Goal: Information Seeking & Learning: Learn about a topic

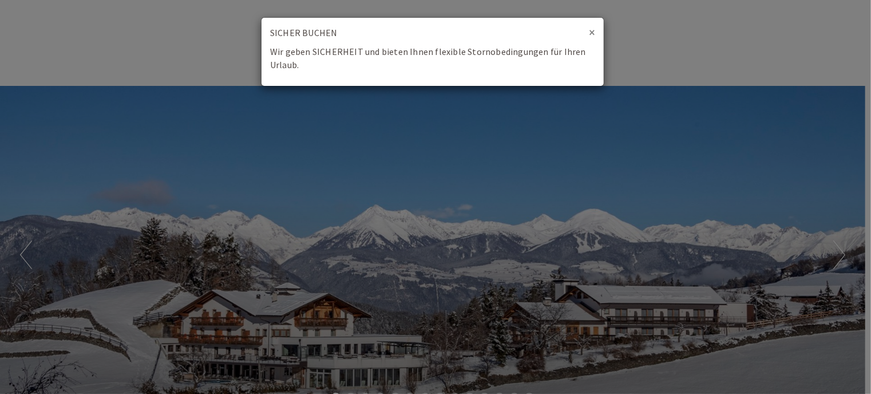
click at [589, 32] on span "×" at bounding box center [592, 32] width 6 height 15
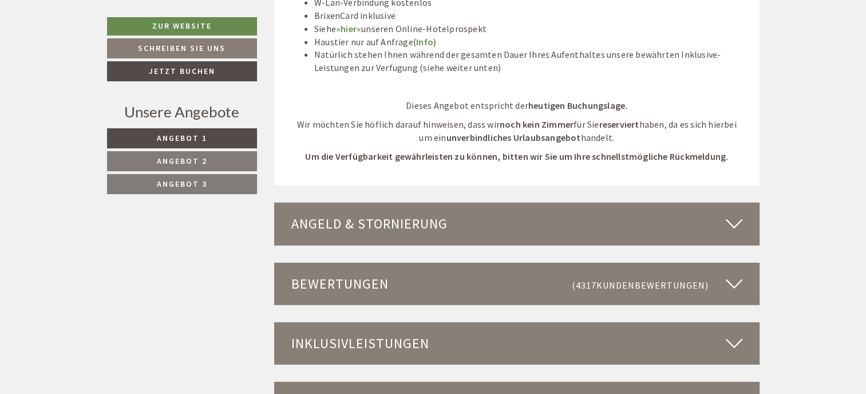
scroll to position [2976, 0]
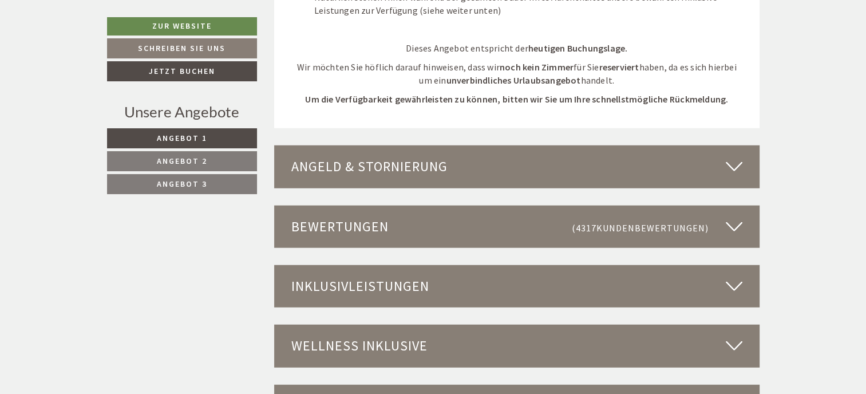
click at [741, 336] on icon at bounding box center [734, 345] width 17 height 19
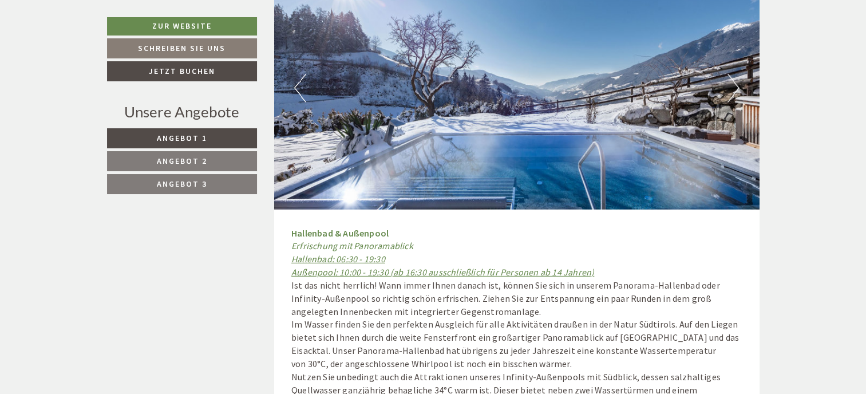
scroll to position [3263, 0]
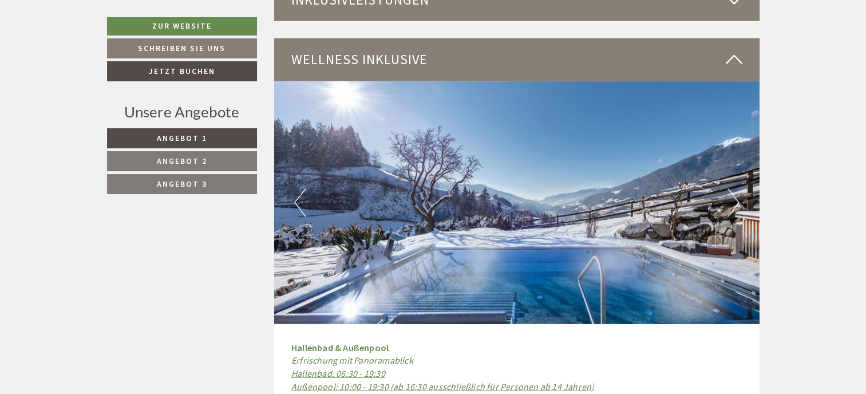
click at [734, 189] on button "Next" at bounding box center [733, 202] width 12 height 29
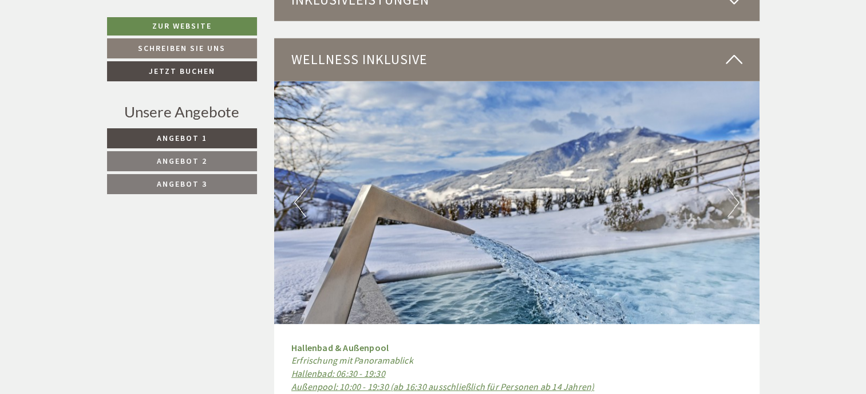
click at [734, 189] on button "Next" at bounding box center [733, 202] width 12 height 29
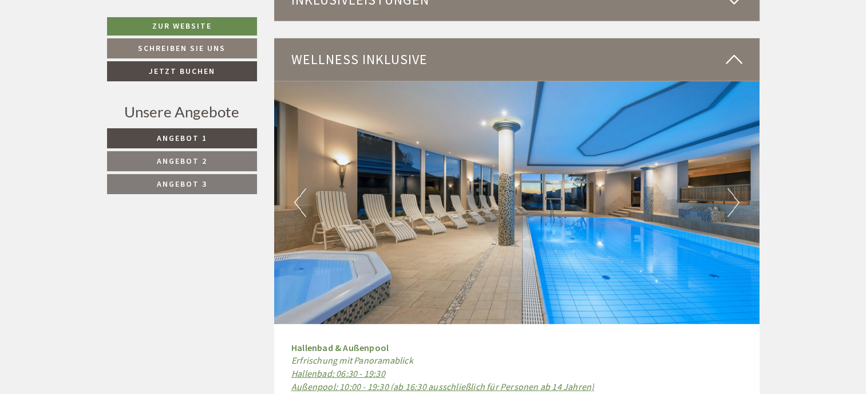
click at [734, 189] on button "Next" at bounding box center [733, 202] width 12 height 29
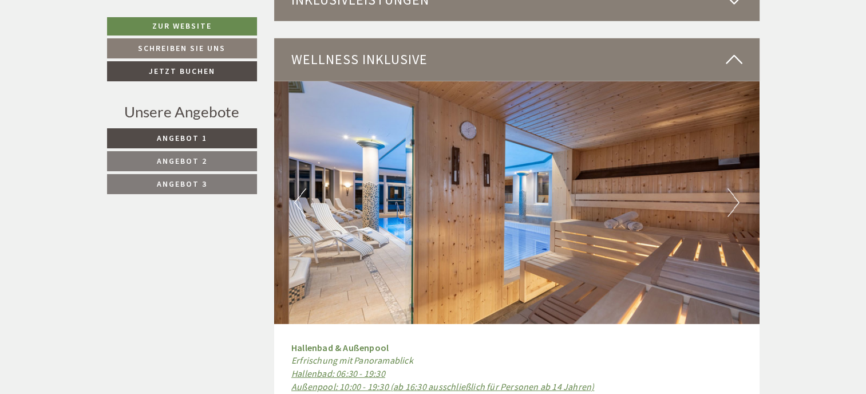
click at [734, 189] on button "Next" at bounding box center [733, 202] width 12 height 29
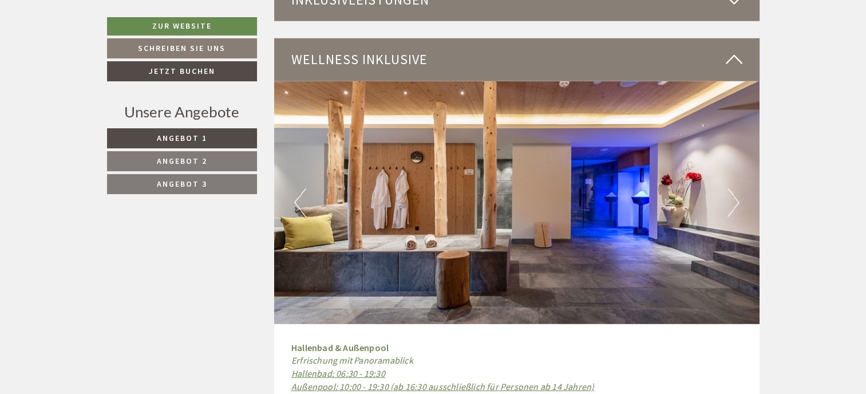
click at [734, 189] on button "Next" at bounding box center [733, 202] width 12 height 29
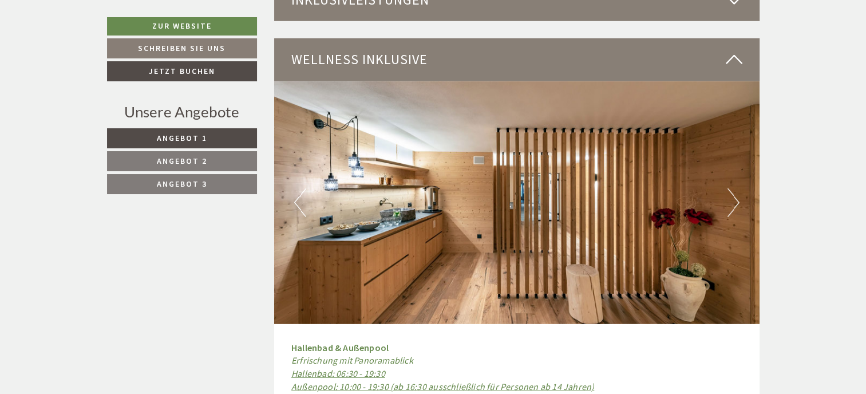
click at [734, 189] on button "Next" at bounding box center [733, 202] width 12 height 29
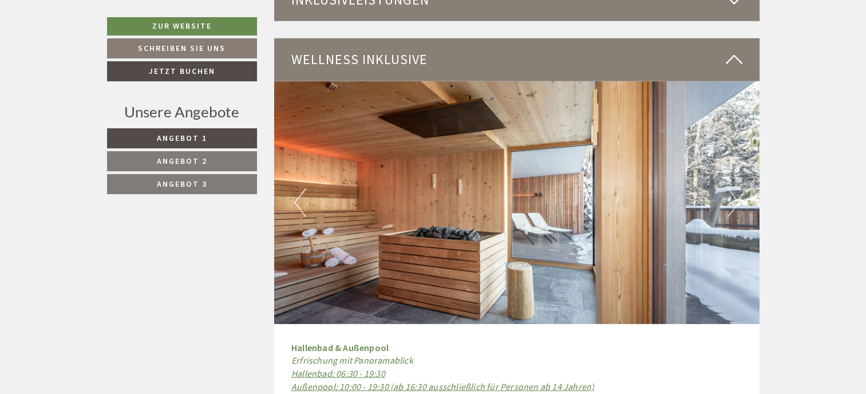
click at [734, 188] on button "Next" at bounding box center [733, 202] width 12 height 29
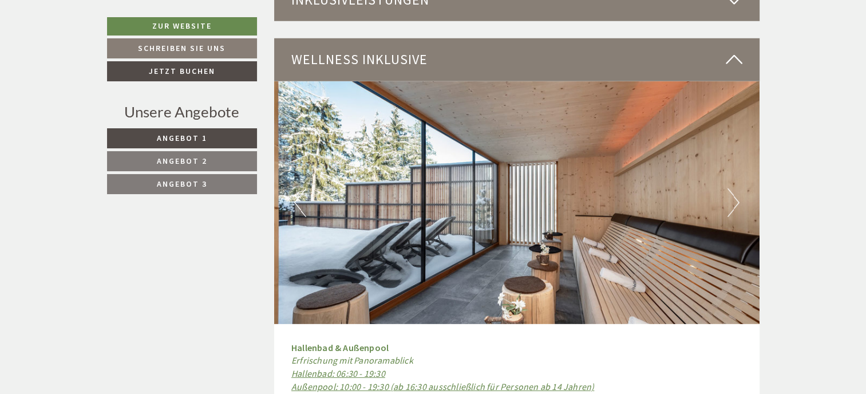
click at [734, 188] on button "Next" at bounding box center [733, 202] width 12 height 29
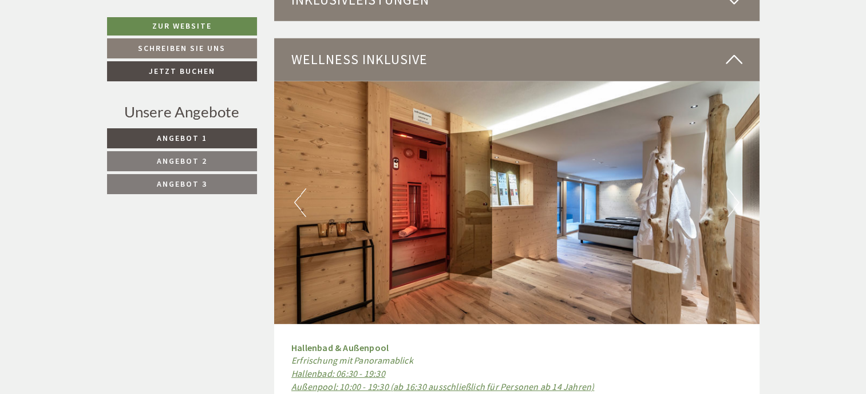
click at [734, 188] on button "Next" at bounding box center [733, 202] width 12 height 29
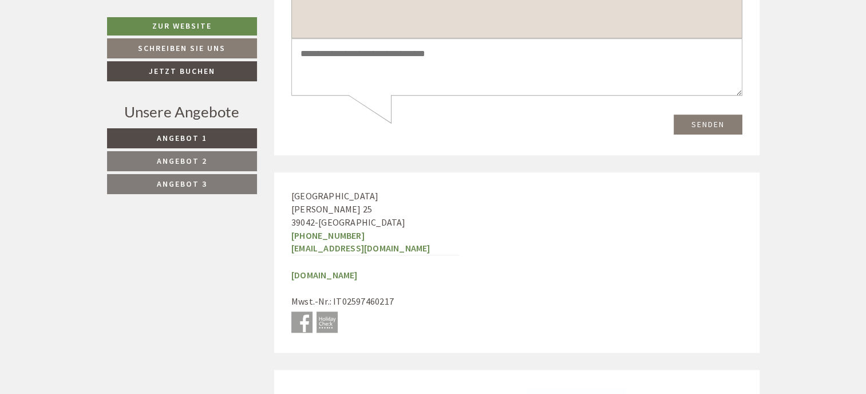
scroll to position [5181, 0]
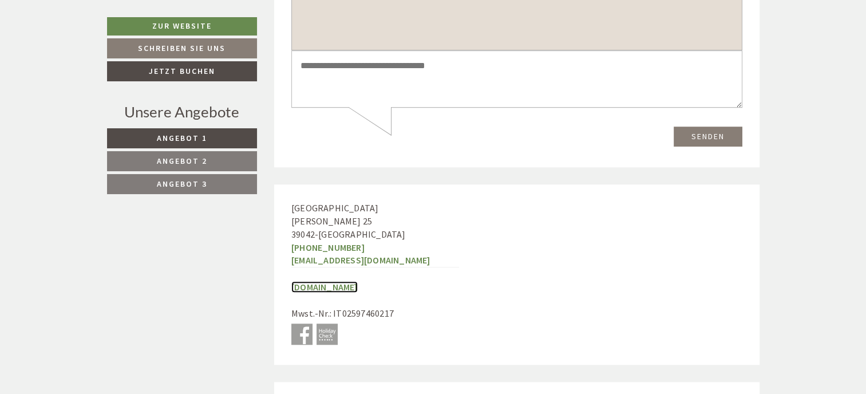
click at [338, 281] on link "[DOMAIN_NAME]" at bounding box center [324, 286] width 66 height 11
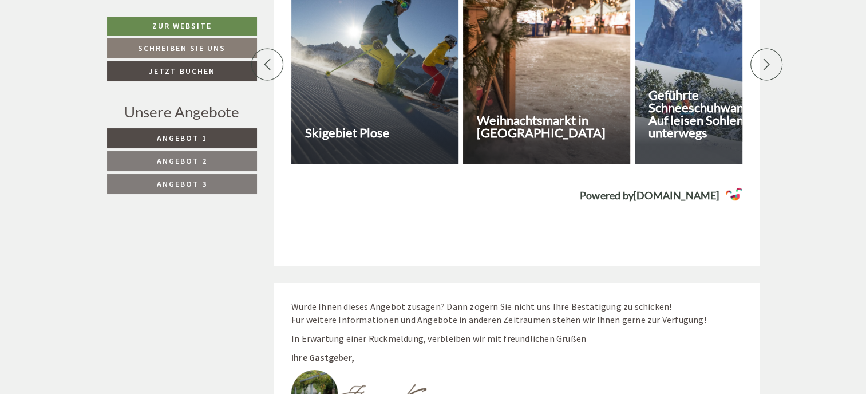
scroll to position [4265, 0]
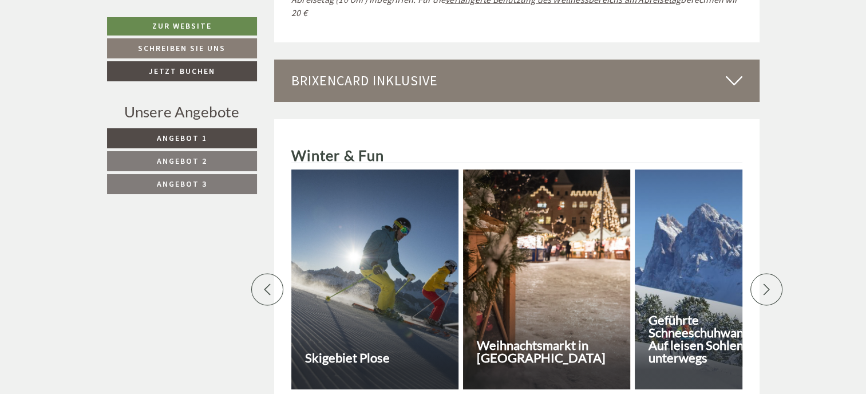
click at [429, 237] on div at bounding box center [374, 279] width 167 height 220
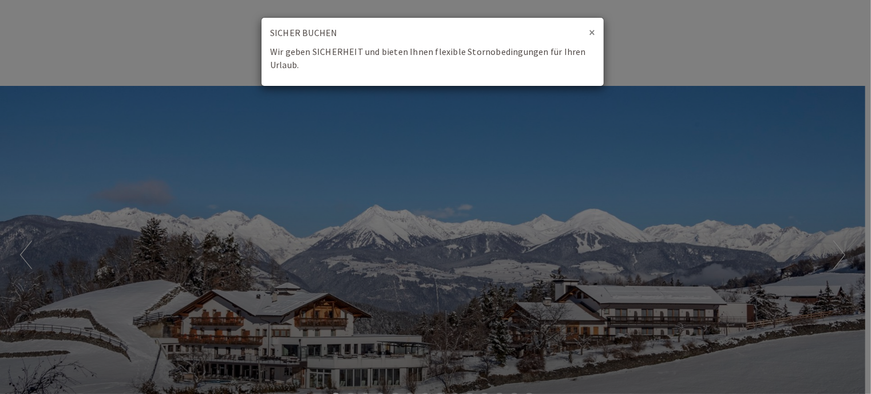
click at [592, 30] on span "×" at bounding box center [592, 32] width 6 height 15
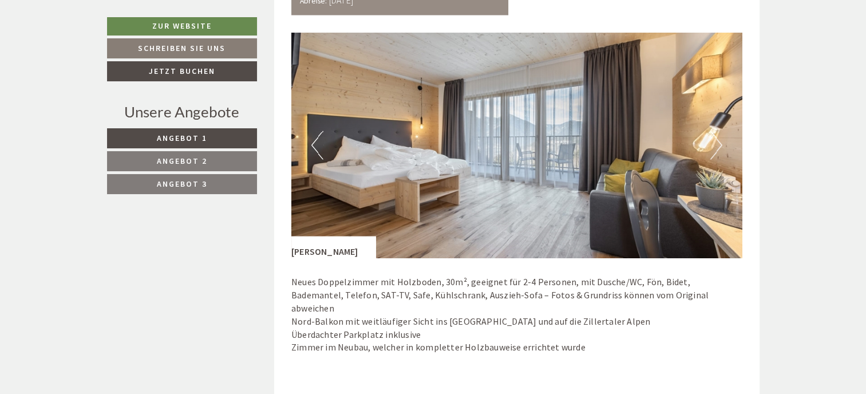
scroll to position [2232, 0]
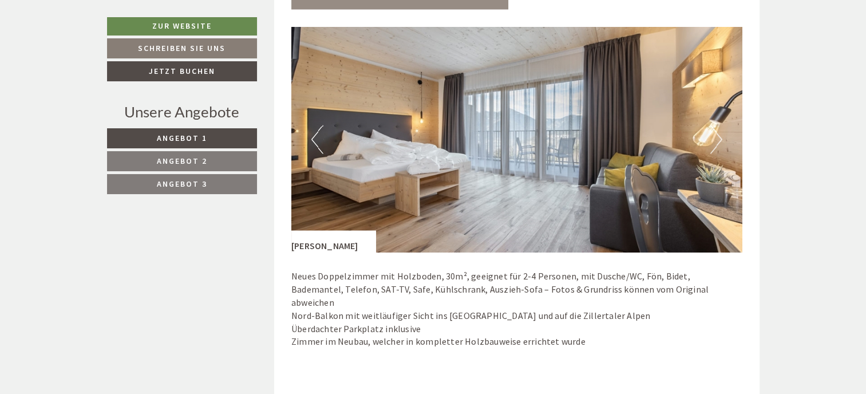
click at [719, 137] on button "Next" at bounding box center [716, 139] width 12 height 29
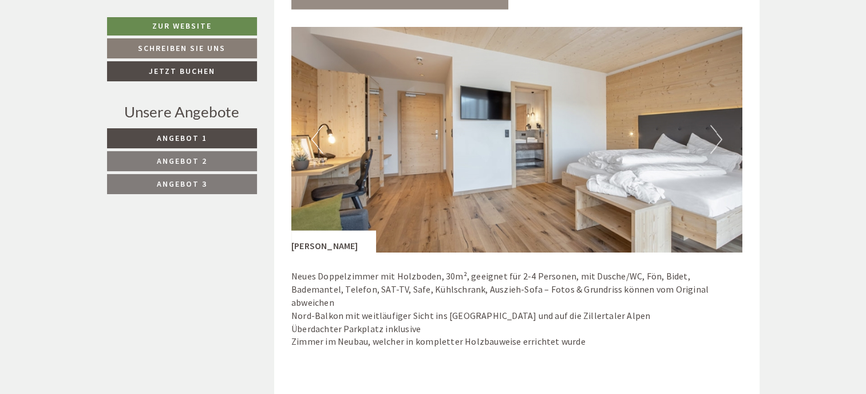
click at [719, 137] on button "Next" at bounding box center [716, 139] width 12 height 29
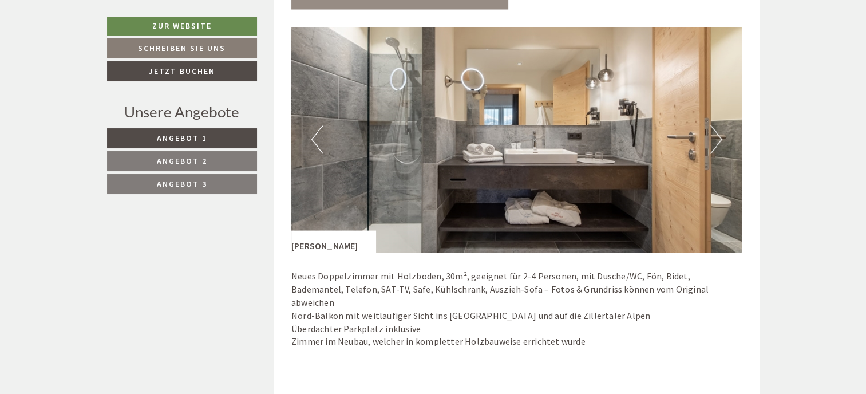
click at [719, 137] on button "Next" at bounding box center [716, 139] width 12 height 29
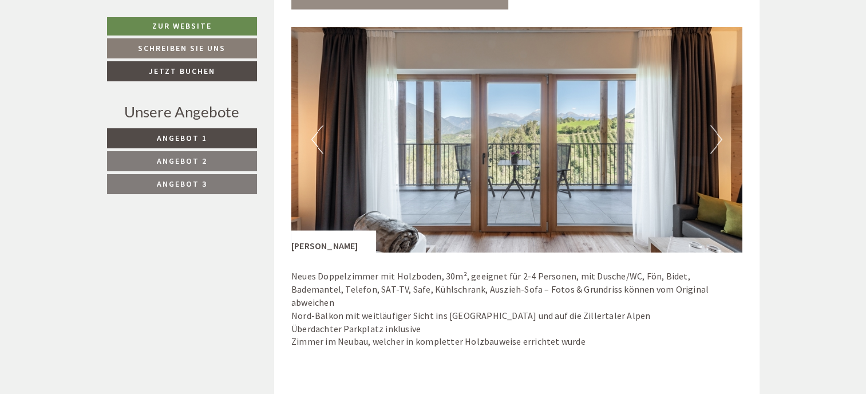
click at [719, 137] on button "Next" at bounding box center [716, 139] width 12 height 29
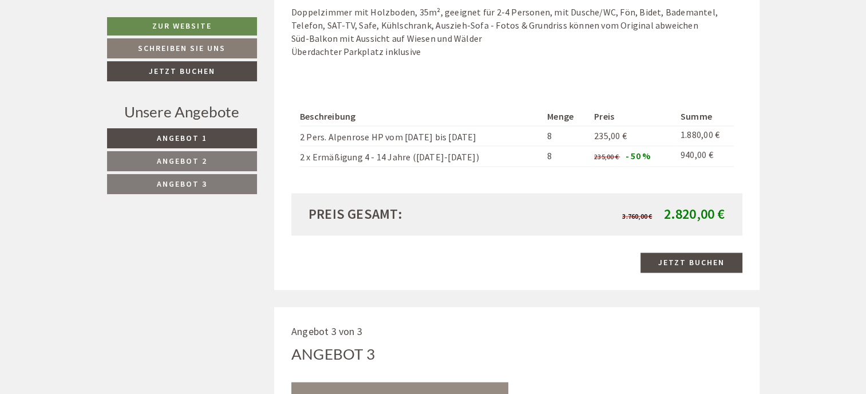
scroll to position [1488, 0]
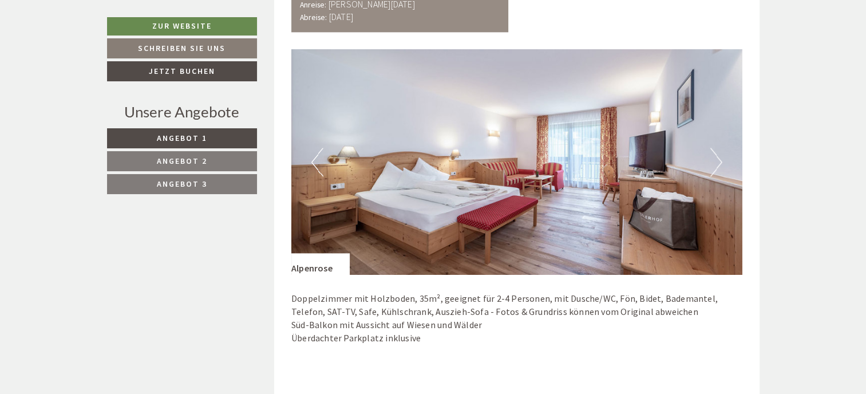
click at [719, 161] on button "Next" at bounding box center [716, 162] width 12 height 29
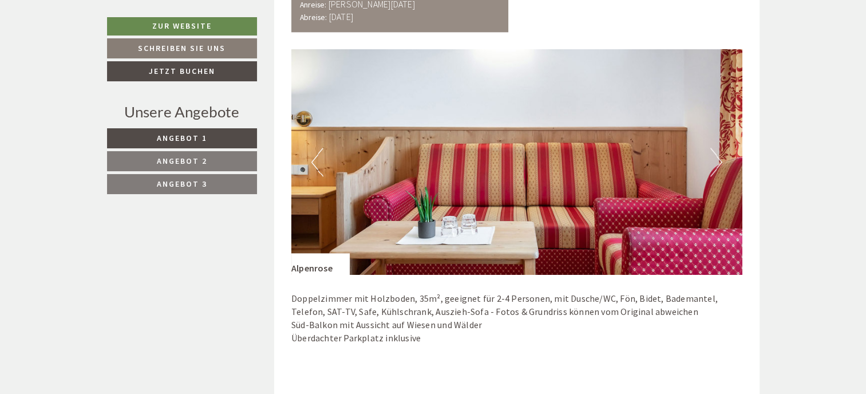
click at [719, 161] on button "Next" at bounding box center [716, 162] width 12 height 29
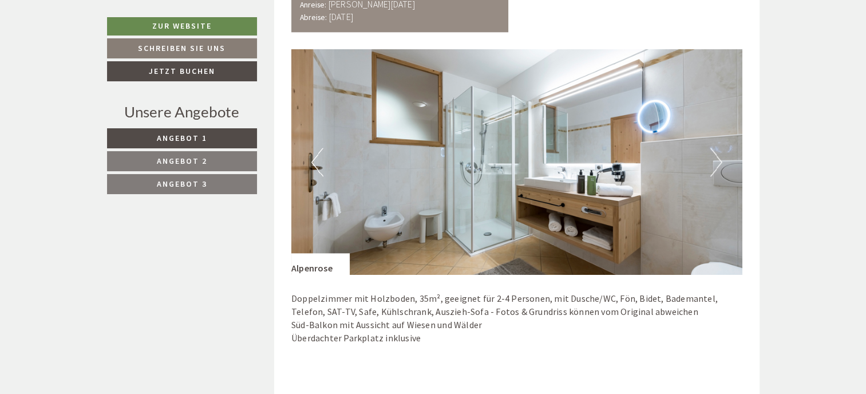
click at [719, 161] on button "Next" at bounding box center [716, 162] width 12 height 29
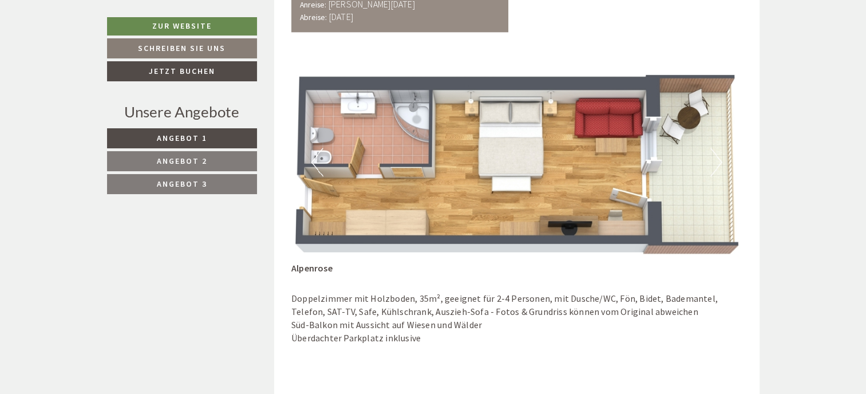
click at [719, 161] on button "Next" at bounding box center [716, 162] width 12 height 29
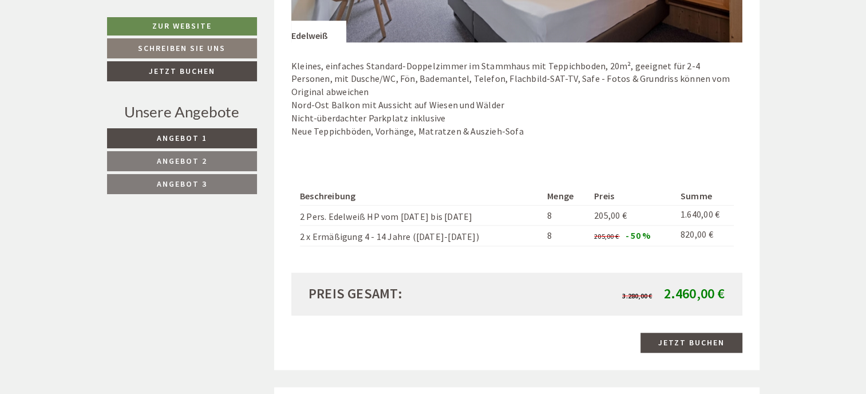
scroll to position [859, 0]
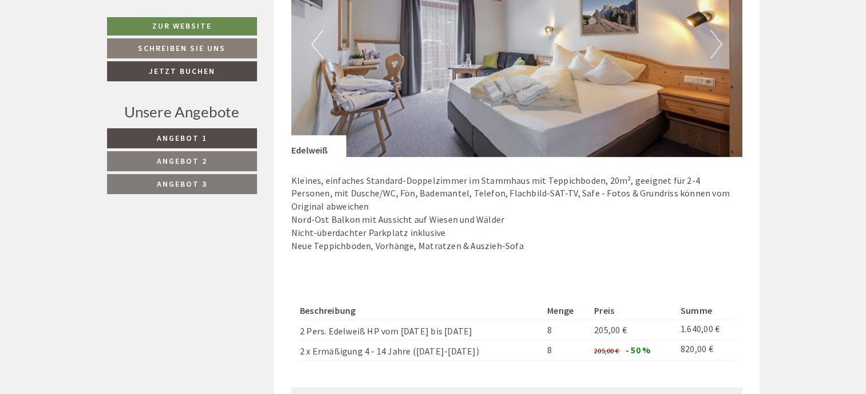
click at [715, 45] on button "Next" at bounding box center [716, 44] width 12 height 29
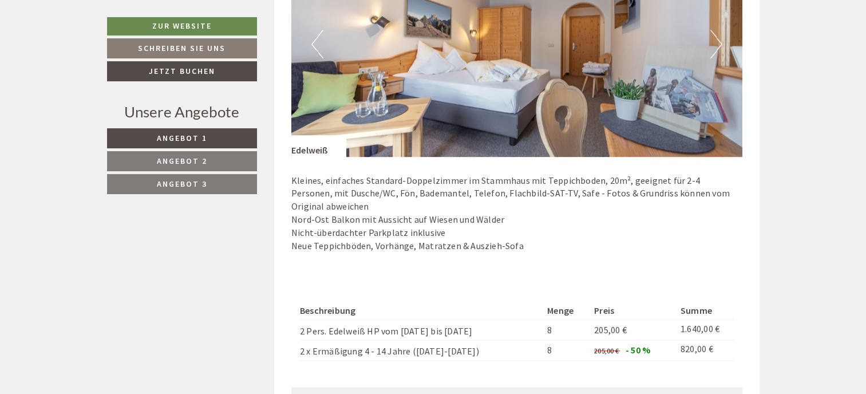
click at [714, 44] on button "Next" at bounding box center [716, 44] width 12 height 29
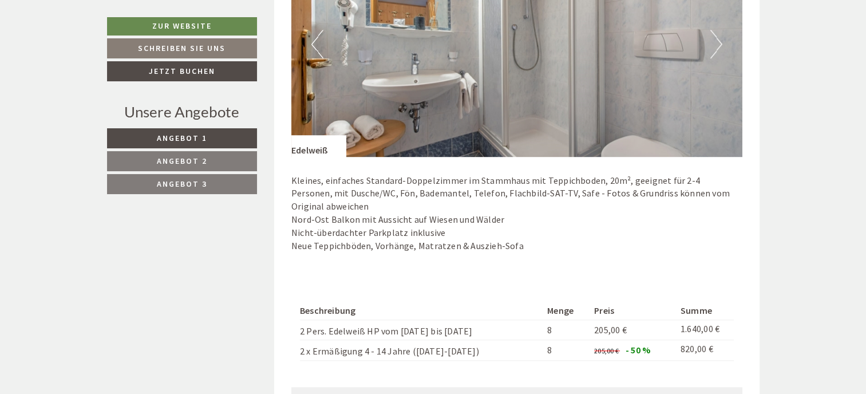
click at [714, 44] on button "Next" at bounding box center [716, 44] width 12 height 29
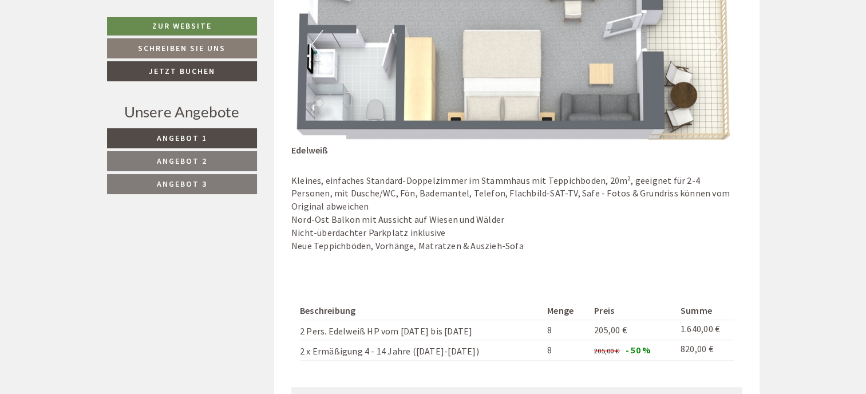
click at [714, 44] on button "Next" at bounding box center [716, 44] width 12 height 29
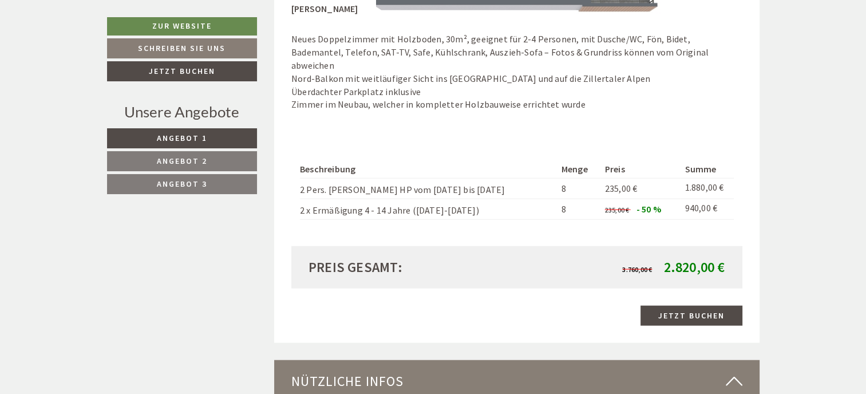
scroll to position [2518, 0]
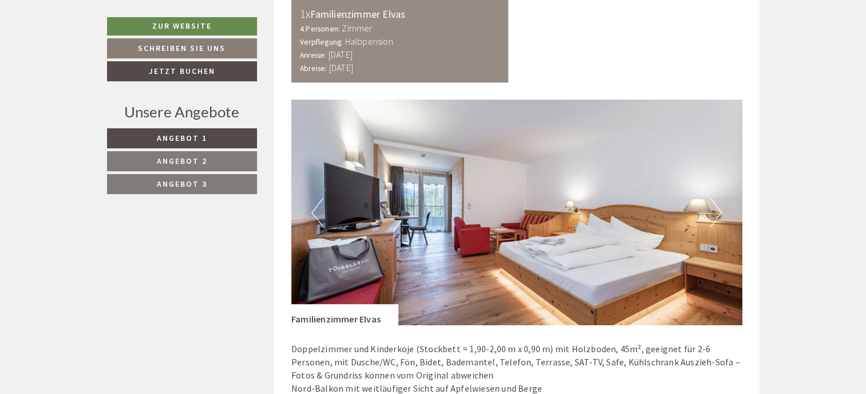
scroll to position [685, 0]
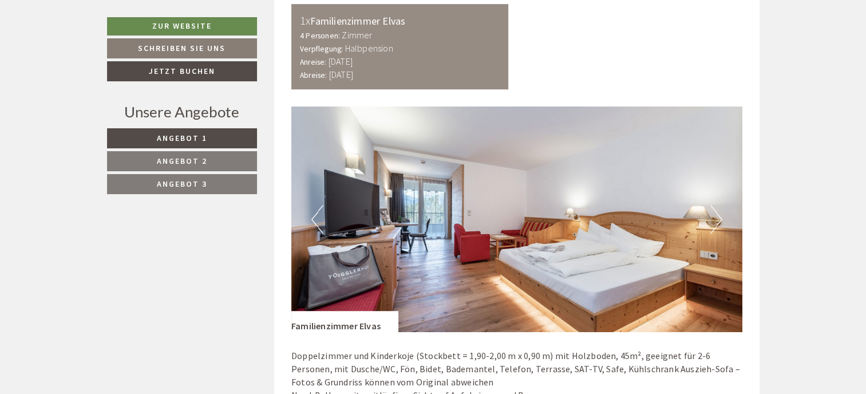
click at [715, 219] on button "Next" at bounding box center [716, 219] width 12 height 29
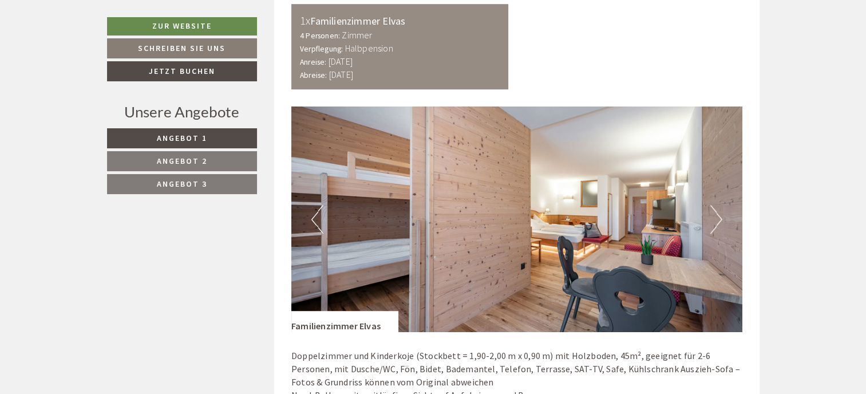
click at [714, 218] on button "Next" at bounding box center [716, 219] width 12 height 29
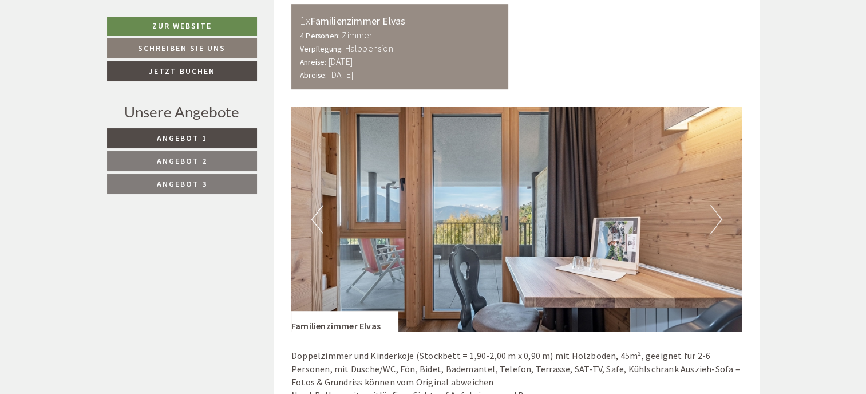
click at [714, 218] on button "Next" at bounding box center [716, 219] width 12 height 29
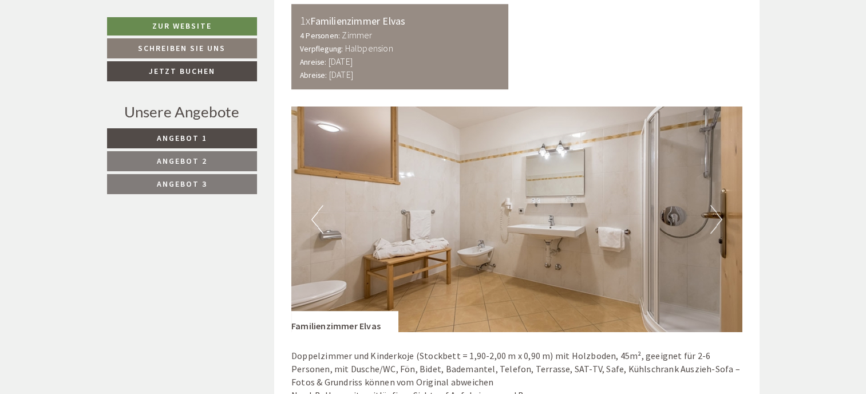
click at [714, 217] on button "Next" at bounding box center [716, 219] width 12 height 29
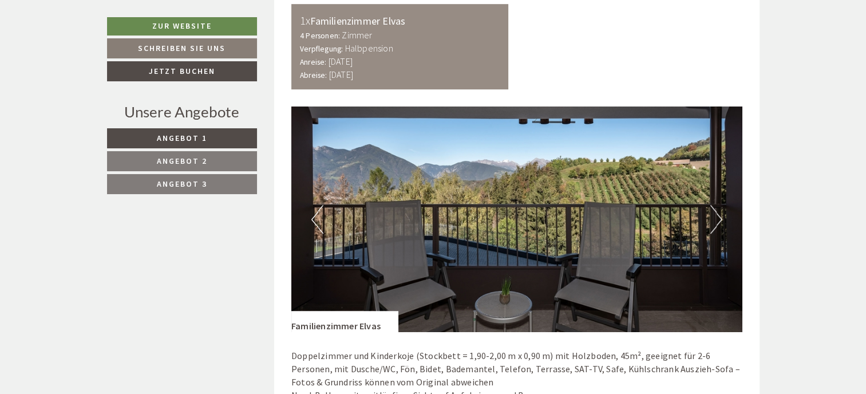
click at [714, 217] on button "Next" at bounding box center [716, 219] width 12 height 29
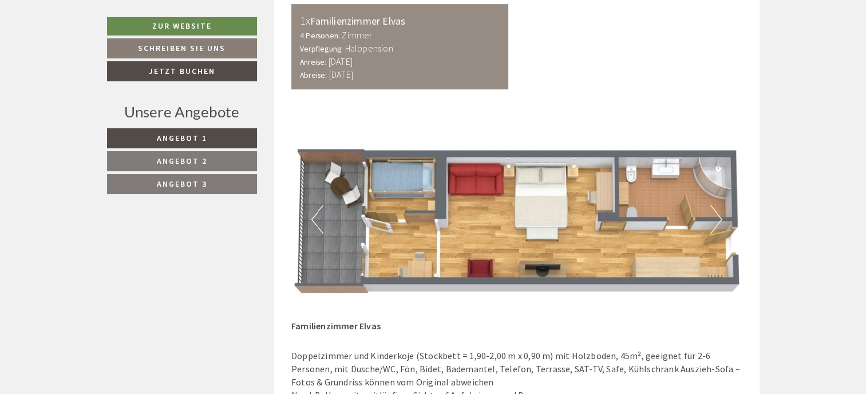
click at [714, 217] on button "Next" at bounding box center [716, 219] width 12 height 29
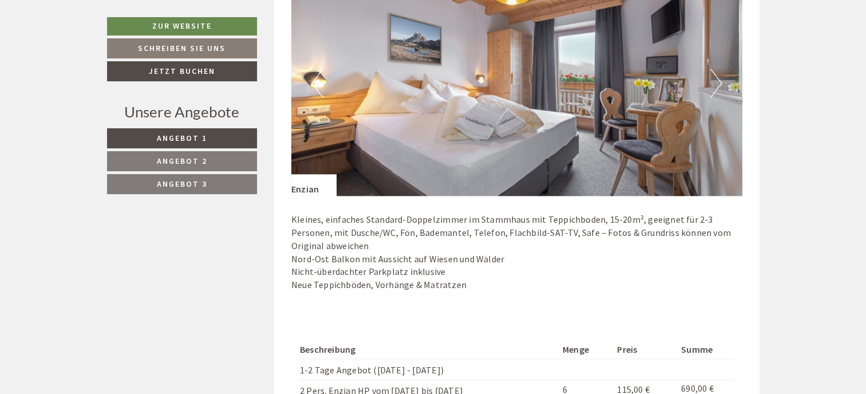
scroll to position [1486, 0]
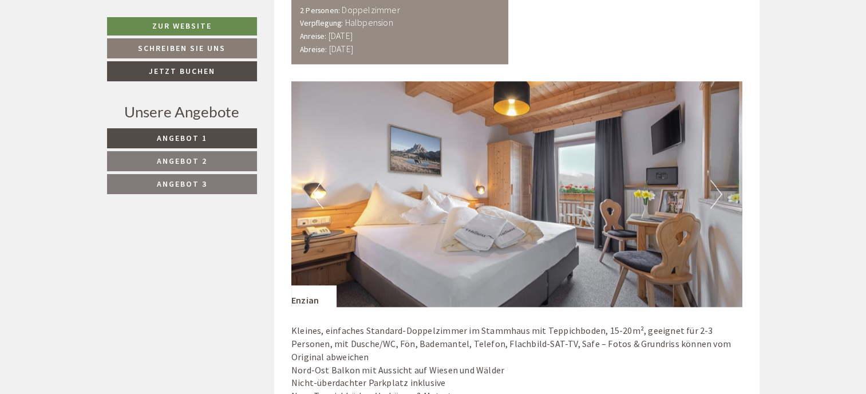
click at [714, 190] on button "Next" at bounding box center [716, 194] width 12 height 29
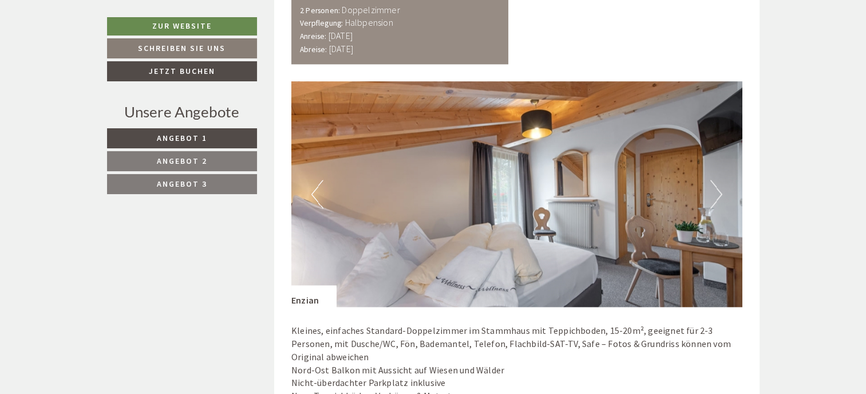
click at [714, 190] on button "Next" at bounding box center [716, 194] width 12 height 29
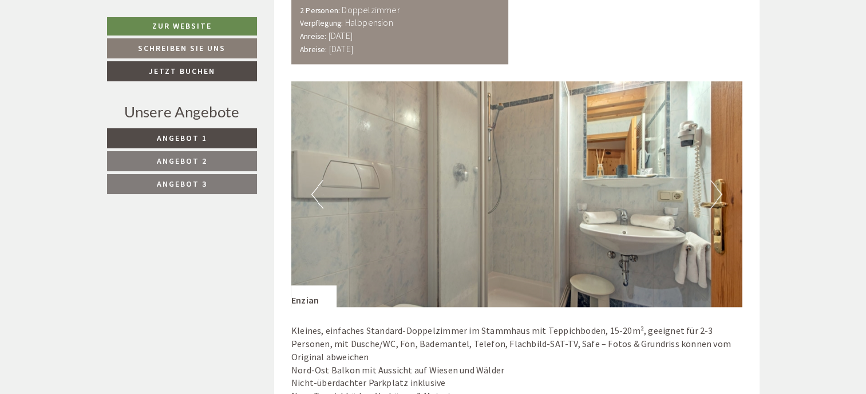
click at [714, 190] on button "Next" at bounding box center [716, 194] width 12 height 29
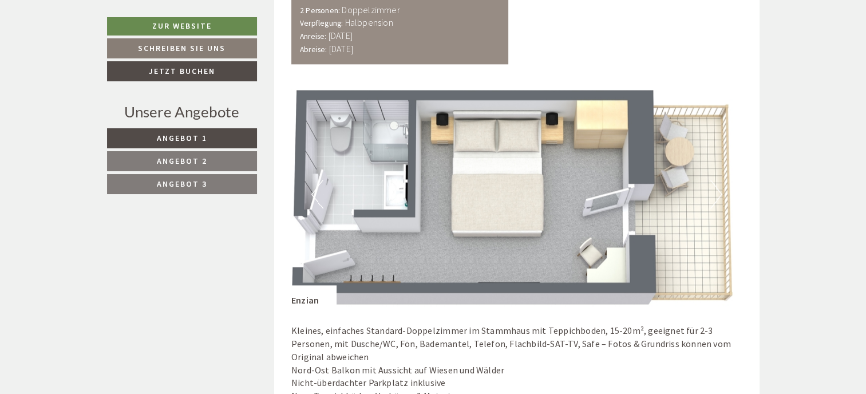
click at [714, 190] on button "Next" at bounding box center [716, 194] width 12 height 29
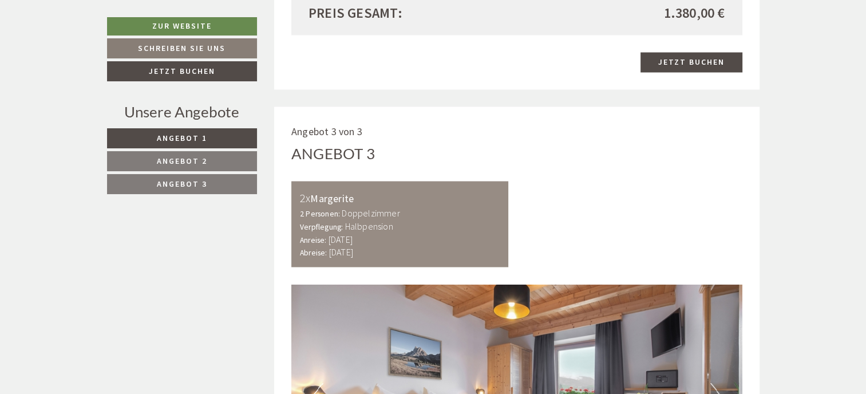
scroll to position [2230, 0]
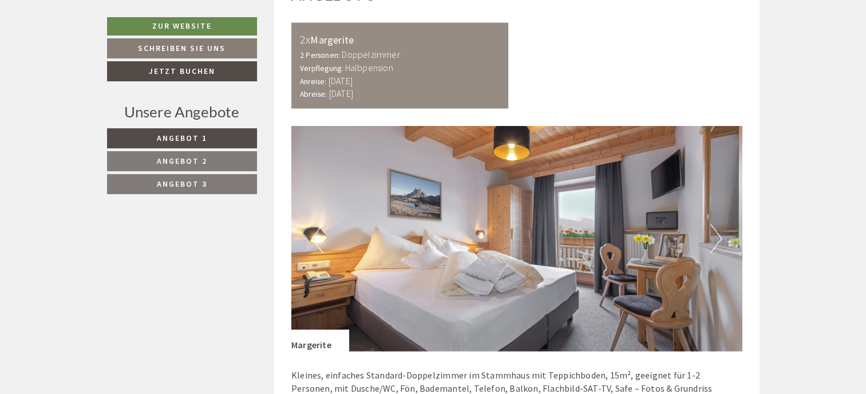
click at [714, 228] on button "Next" at bounding box center [716, 238] width 12 height 29
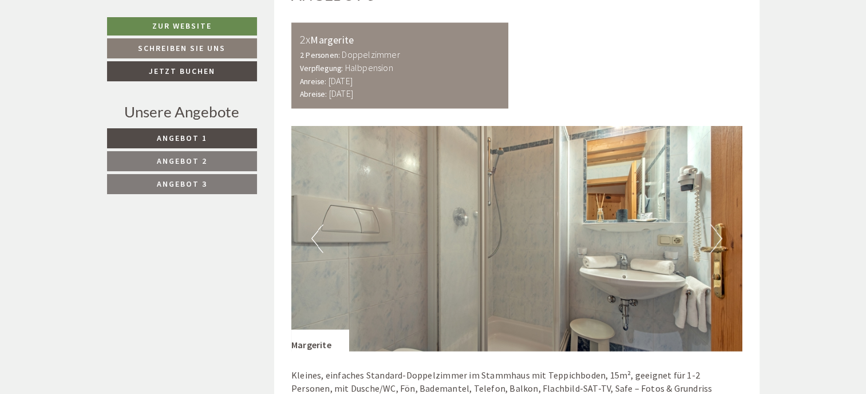
click at [714, 228] on button "Next" at bounding box center [716, 238] width 12 height 29
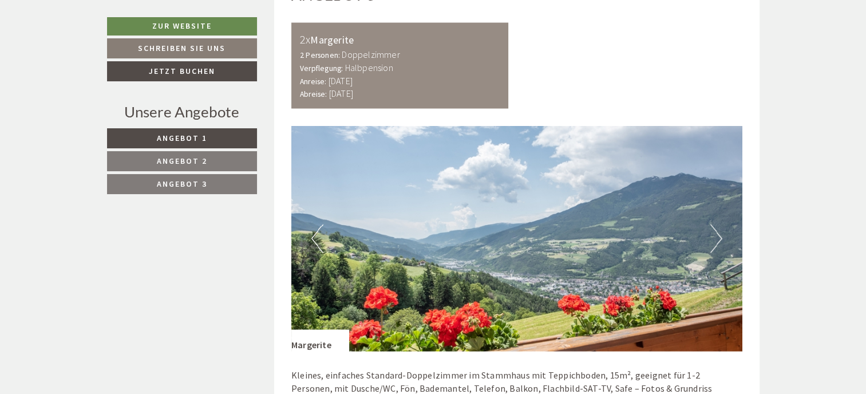
click at [714, 228] on button "Next" at bounding box center [716, 238] width 12 height 29
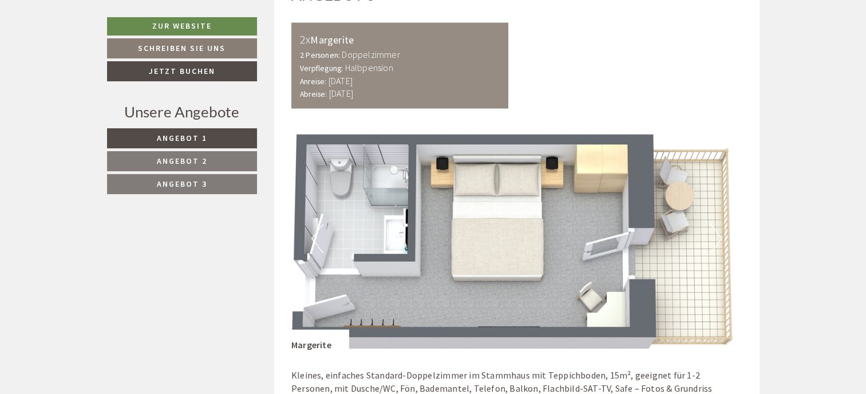
click at [714, 228] on button "Next" at bounding box center [716, 238] width 12 height 29
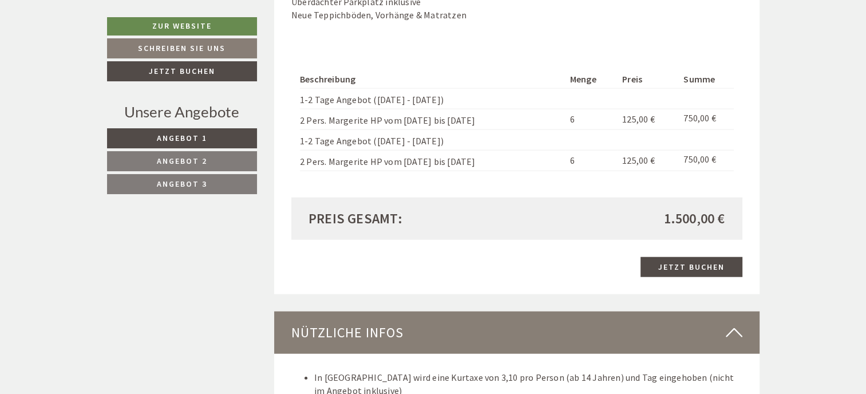
scroll to position [2631, 0]
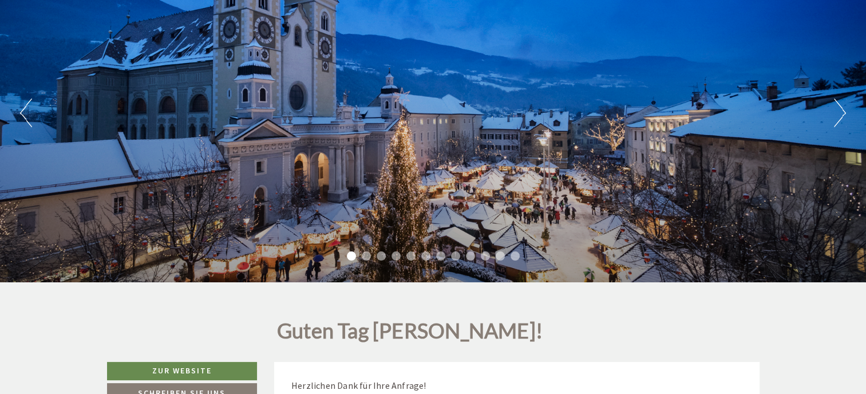
scroll to position [57, 0]
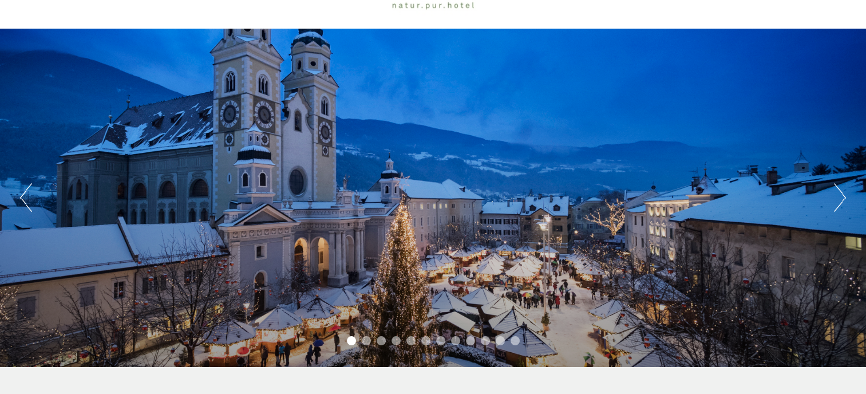
click at [833, 196] on div "Previous Next 1 2 3 4 5 6 7 8 9 10 11 12" at bounding box center [433, 198] width 866 height 338
click at [845, 202] on button "Next" at bounding box center [840, 197] width 12 height 29
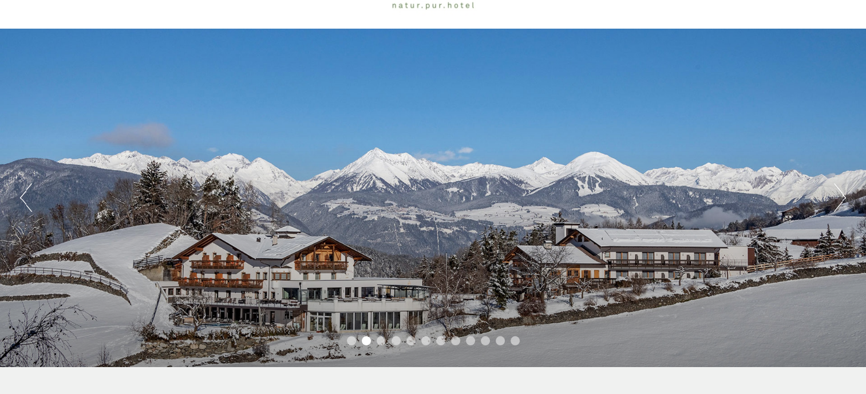
click at [845, 202] on button "Next" at bounding box center [840, 197] width 12 height 29
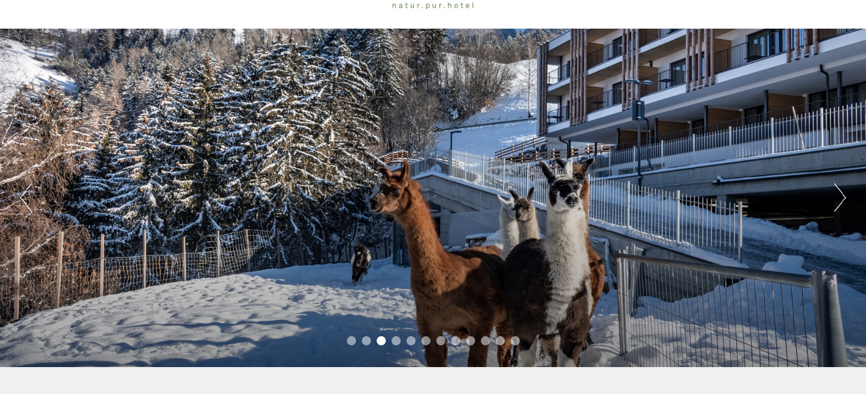
click at [845, 202] on button "Next" at bounding box center [840, 197] width 12 height 29
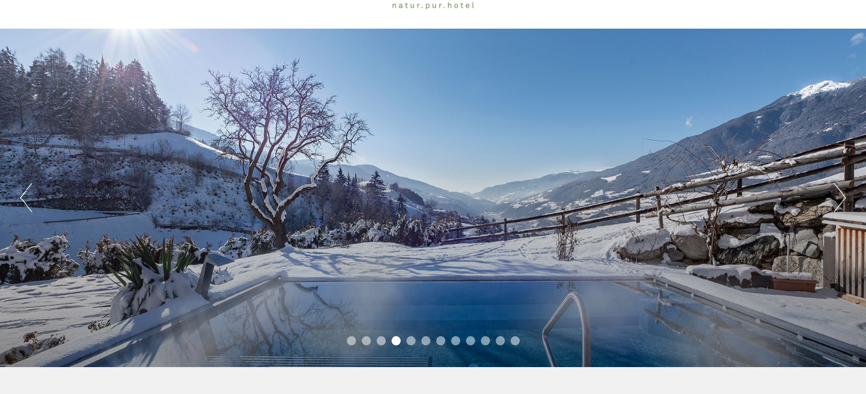
click at [845, 202] on button "Next" at bounding box center [840, 197] width 12 height 29
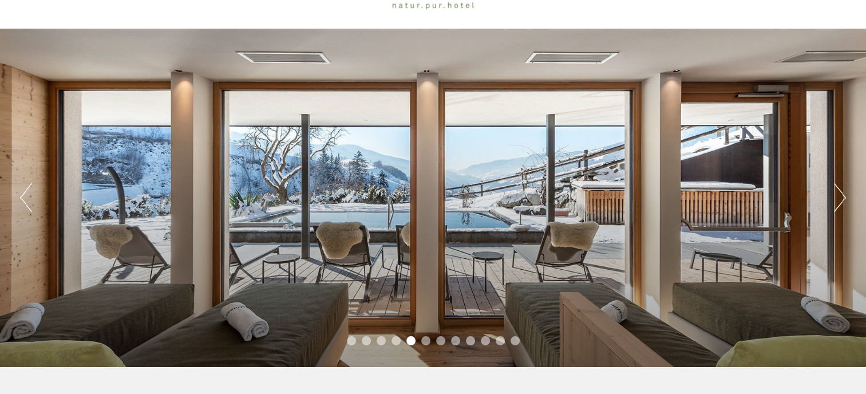
click at [845, 202] on button "Next" at bounding box center [840, 197] width 12 height 29
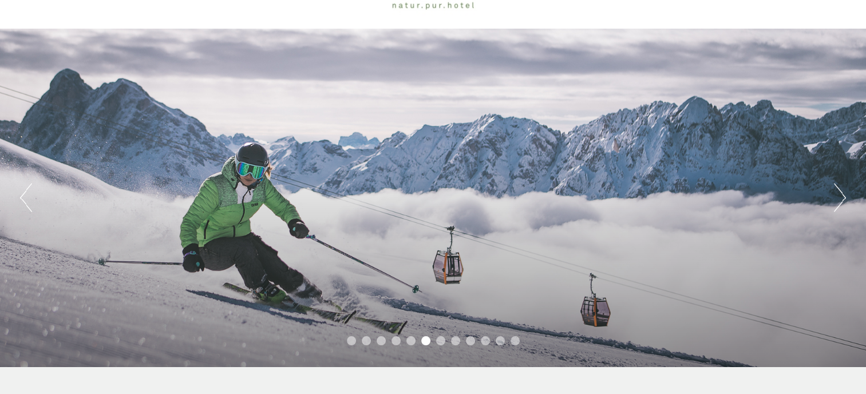
click at [845, 202] on button "Next" at bounding box center [840, 197] width 12 height 29
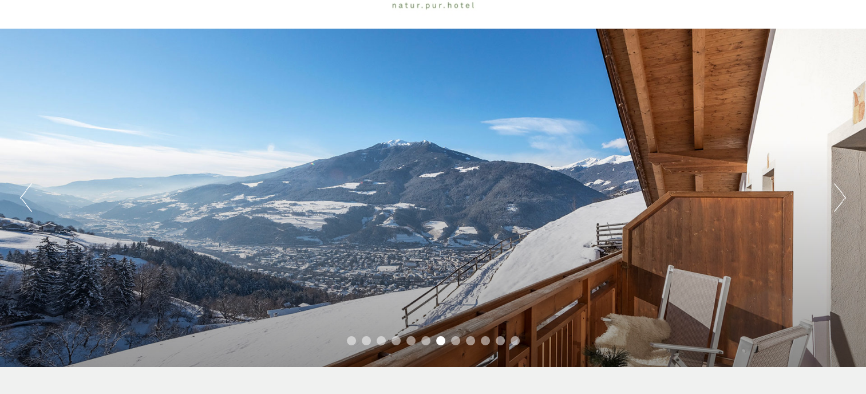
click at [845, 202] on button "Next" at bounding box center [840, 197] width 12 height 29
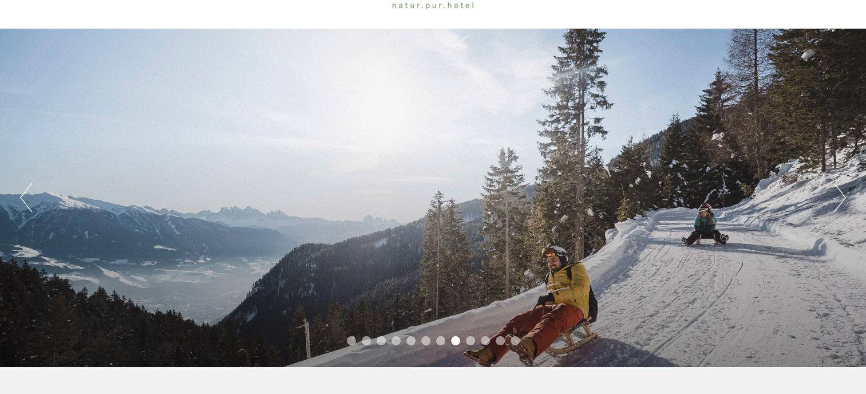
click at [845, 202] on button "Next" at bounding box center [840, 197] width 12 height 29
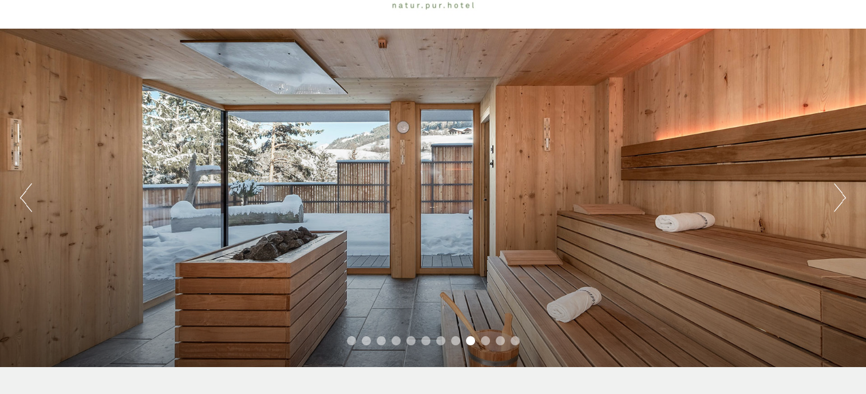
click at [845, 202] on button "Next" at bounding box center [840, 197] width 12 height 29
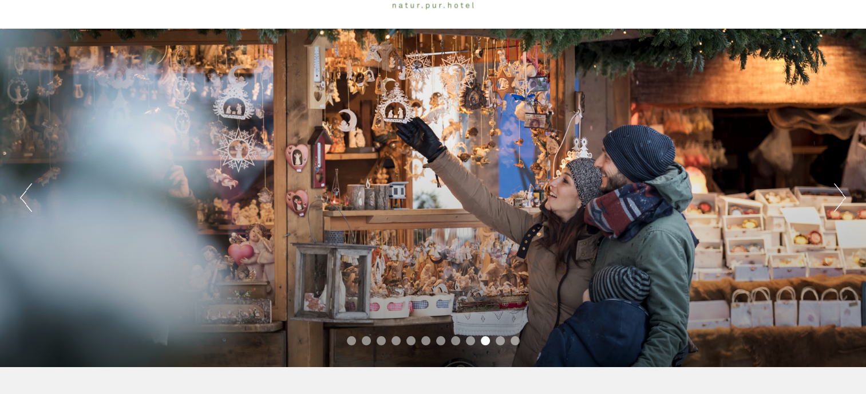
click at [845, 202] on button "Next" at bounding box center [840, 197] width 12 height 29
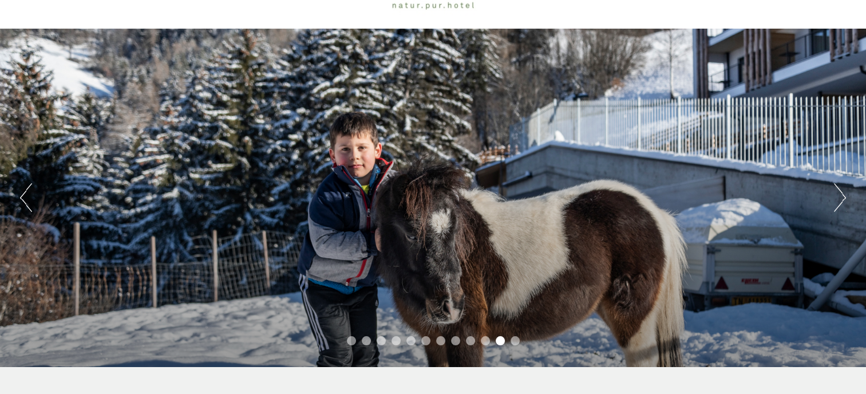
click at [845, 202] on button "Next" at bounding box center [840, 197] width 12 height 29
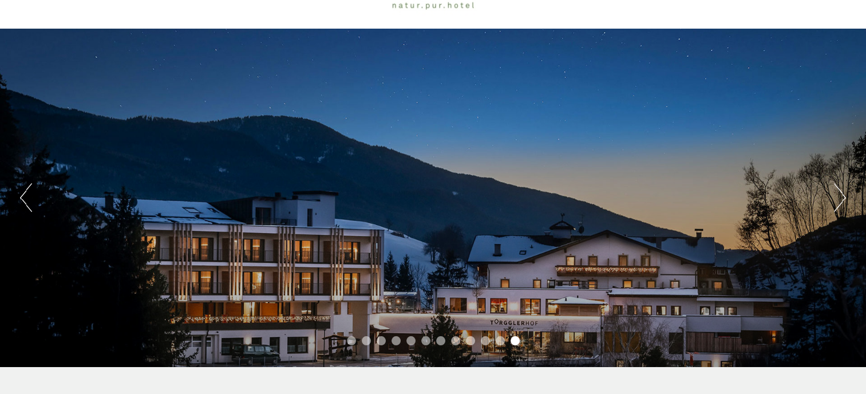
click at [845, 202] on button "Next" at bounding box center [840, 197] width 12 height 29
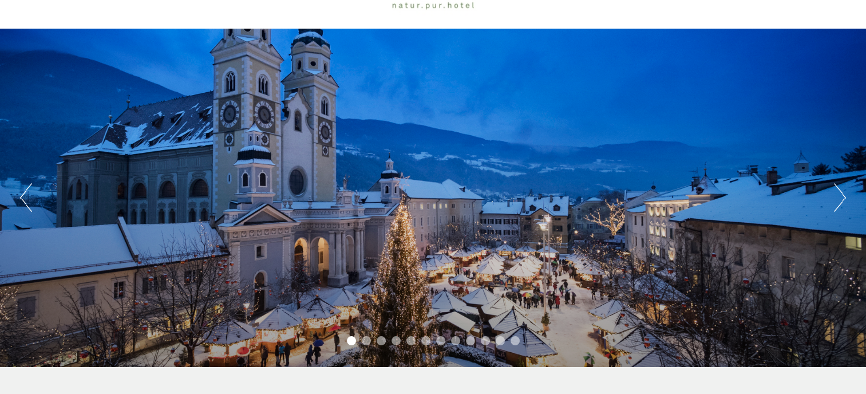
click at [845, 202] on button "Next" at bounding box center [840, 197] width 12 height 29
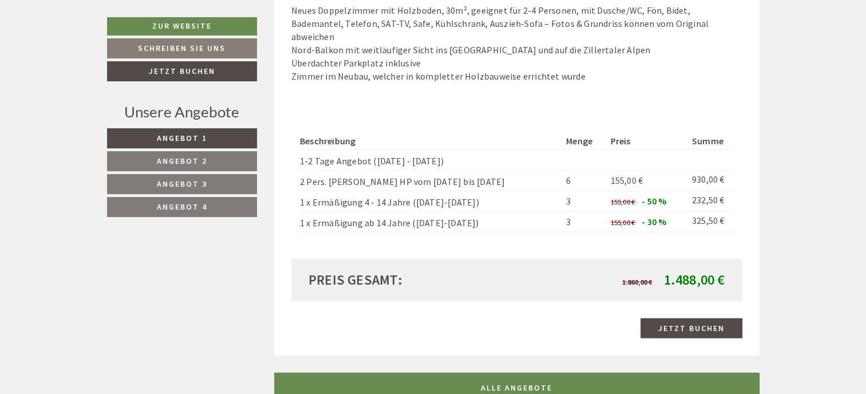
scroll to position [2540, 0]
